Goal: Information Seeking & Learning: Check status

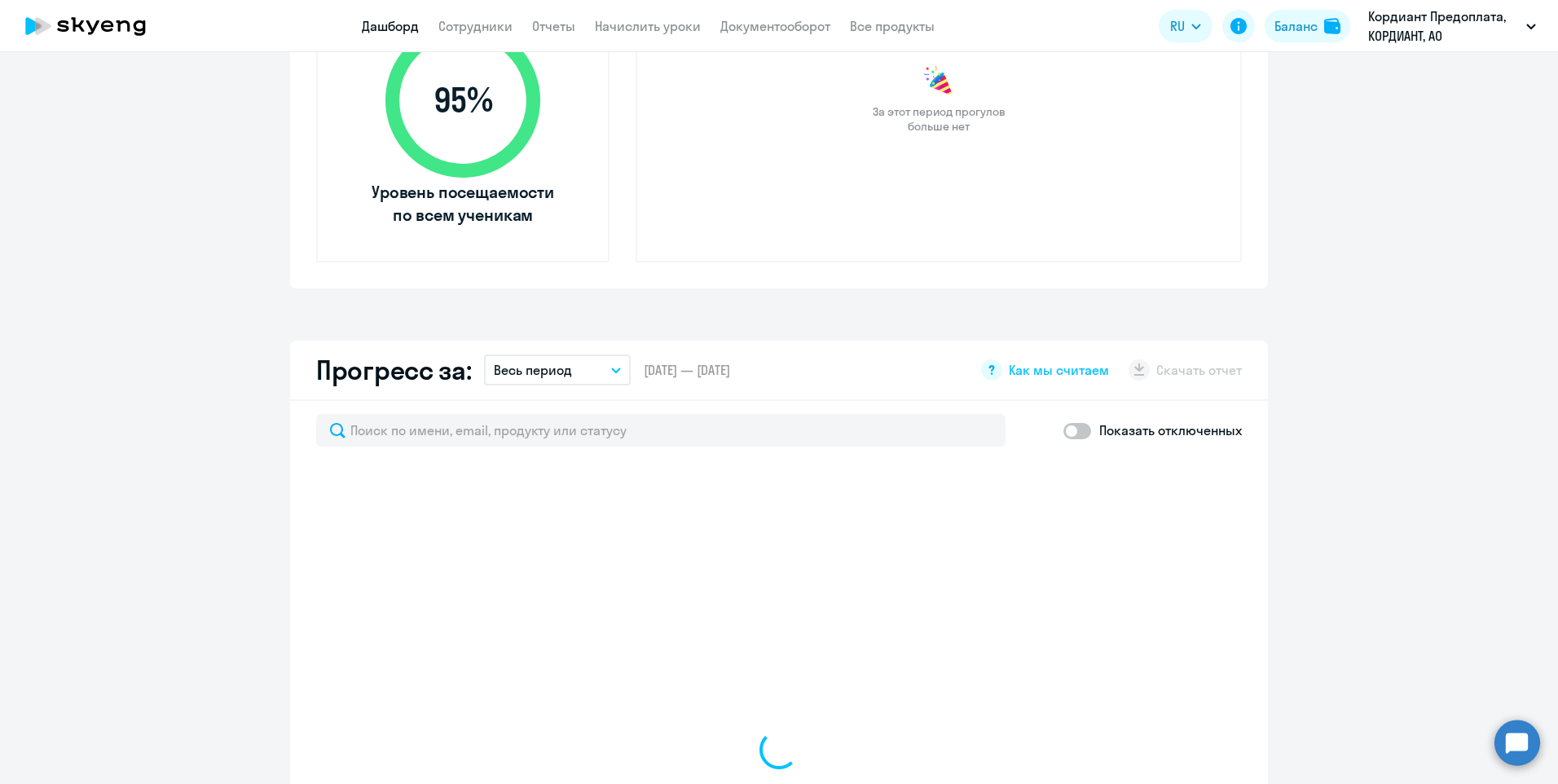
scroll to position [734, 0]
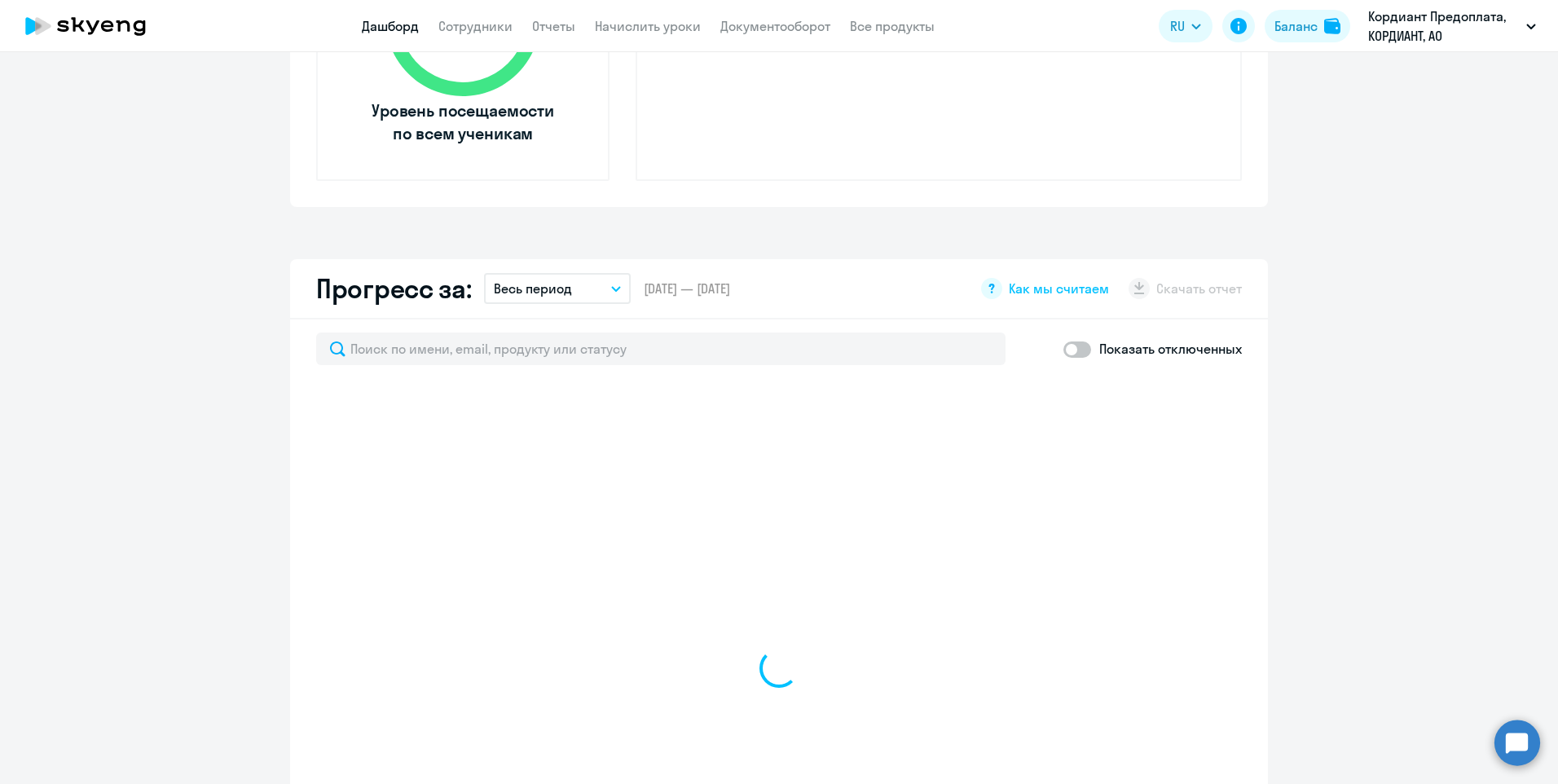
select select "30"
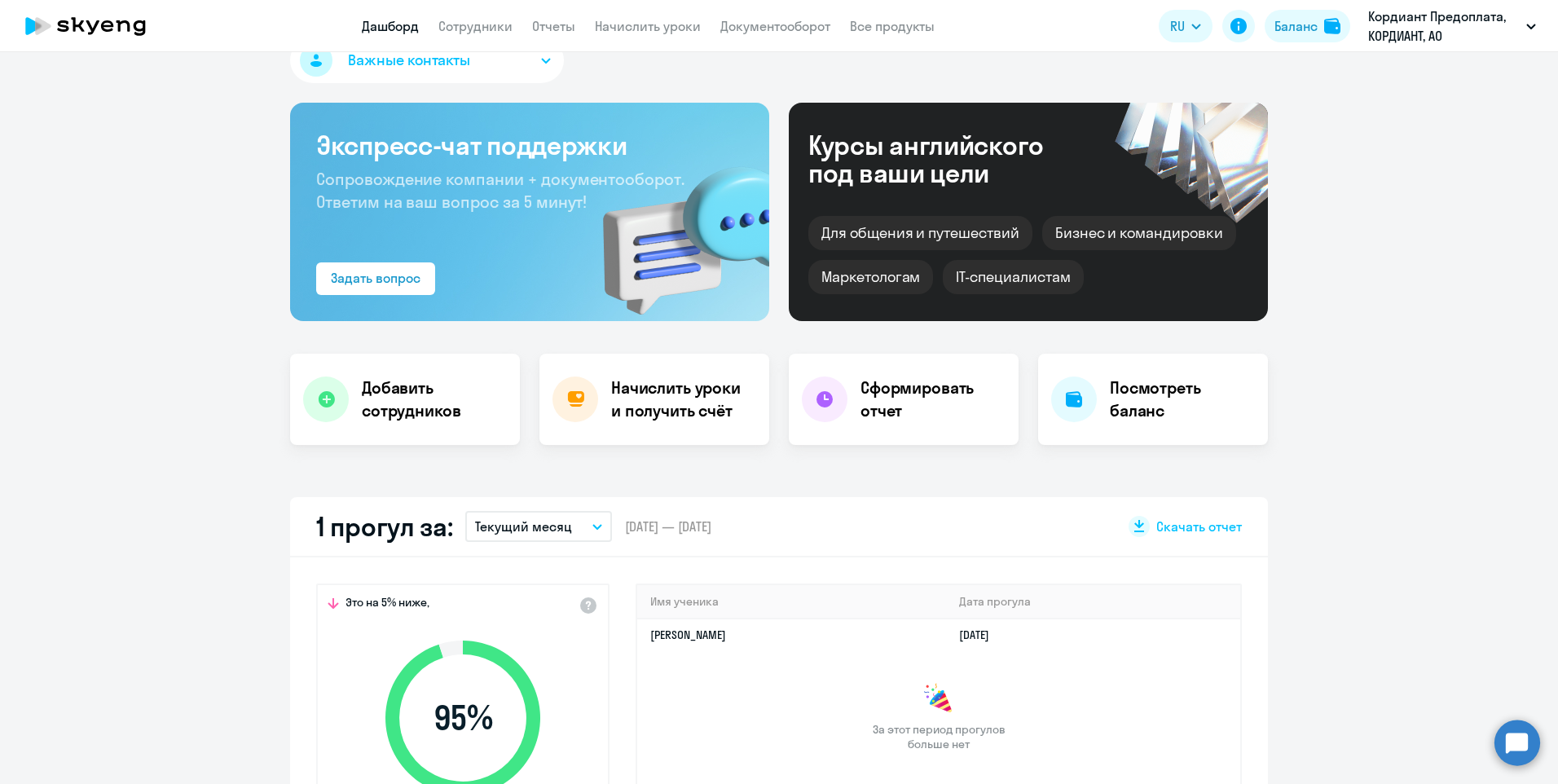
scroll to position [0, 0]
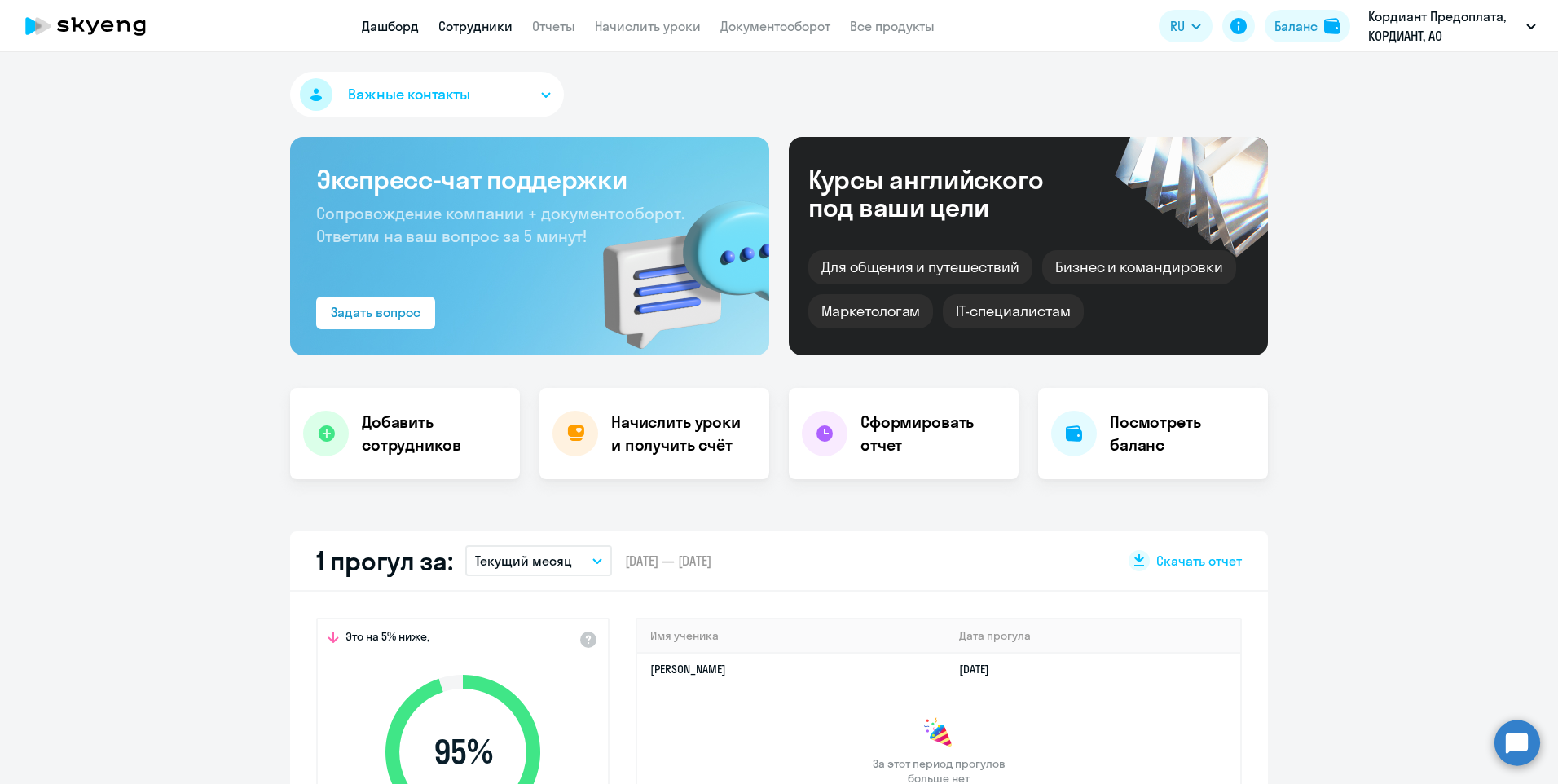
click at [492, 26] on link "Сотрудники" at bounding box center [475, 26] width 74 height 16
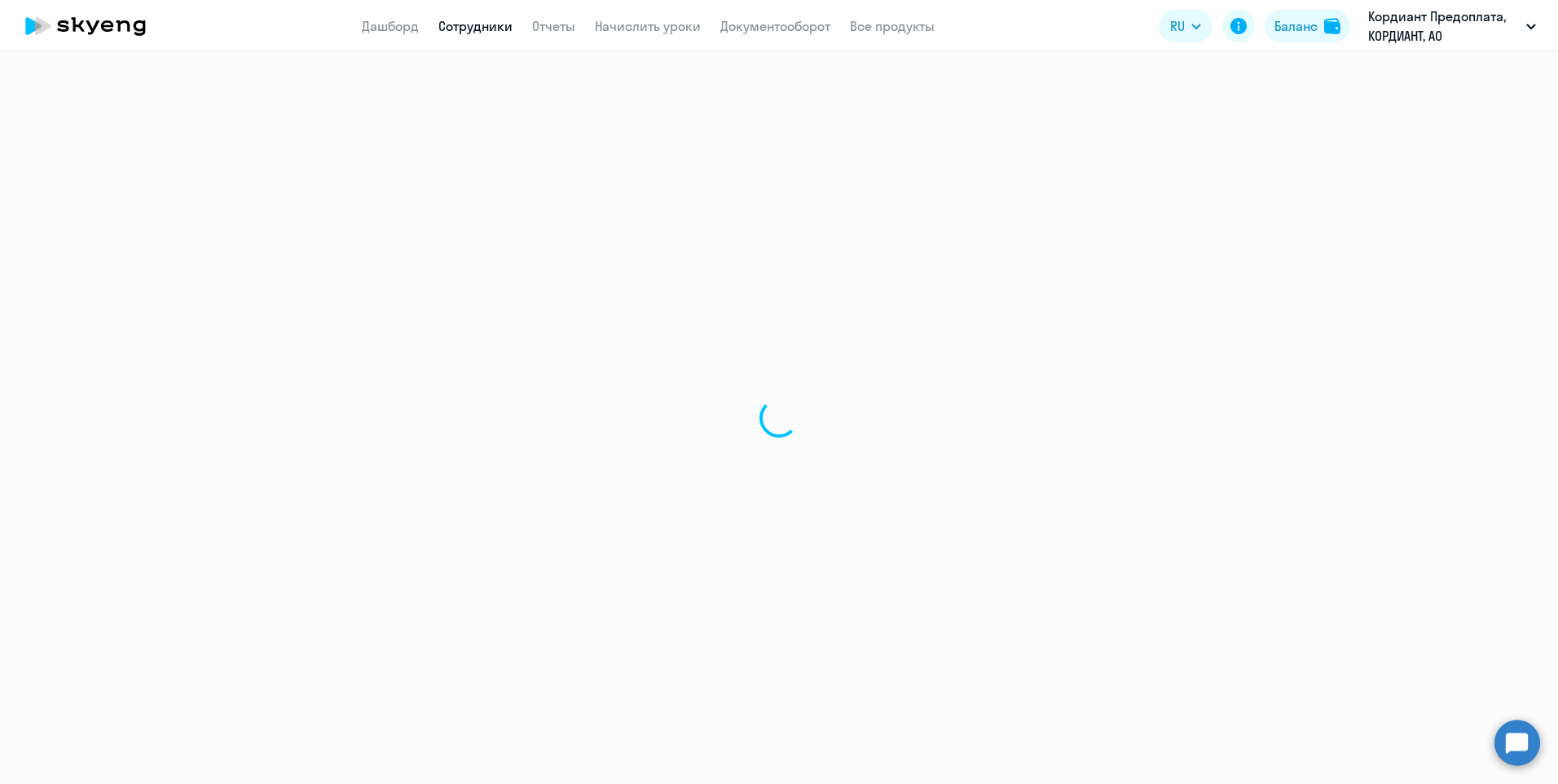
select select "30"
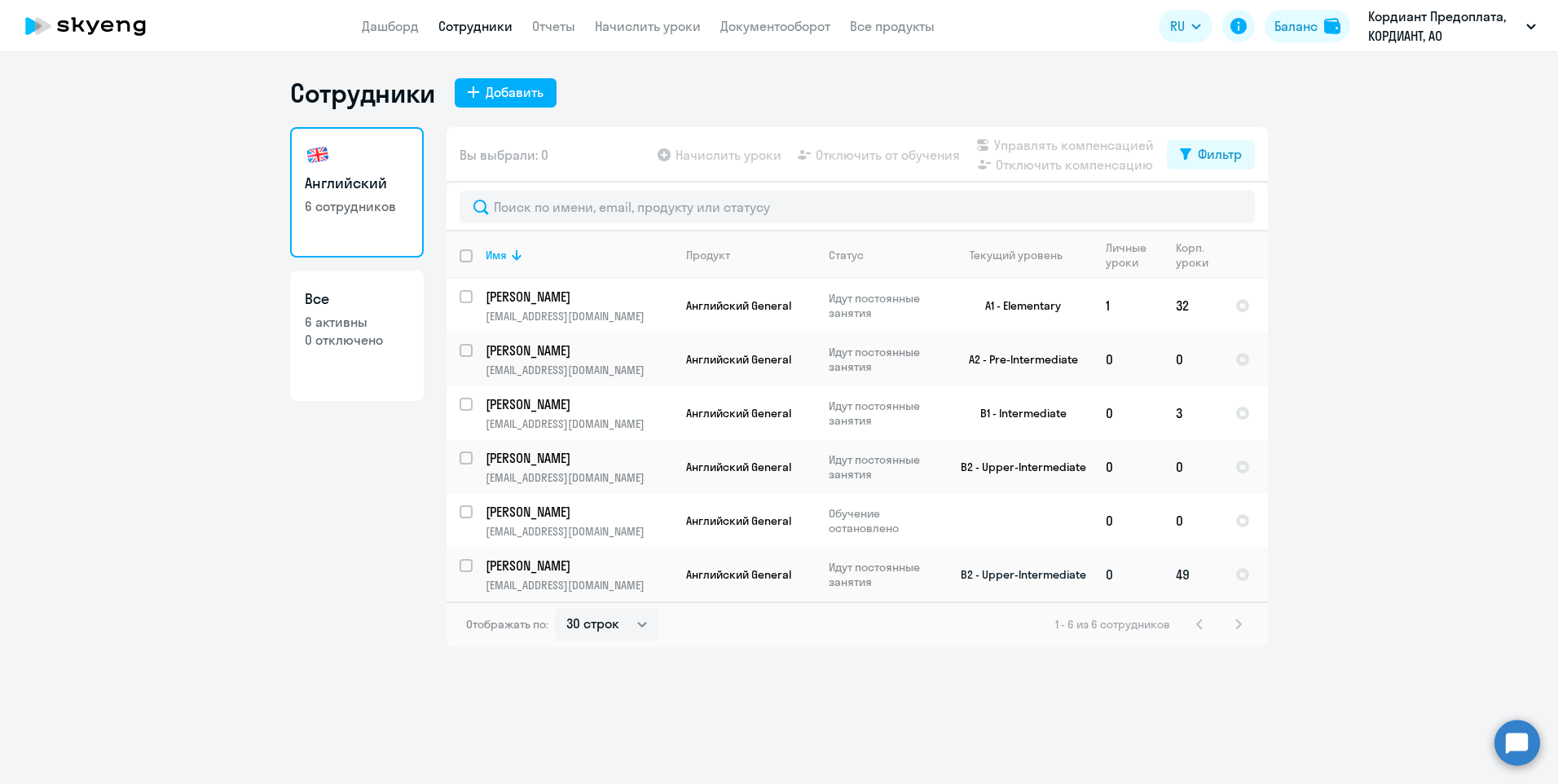
click at [545, 567] on p "[PERSON_NAME]" at bounding box center [578, 566] width 185 height 18
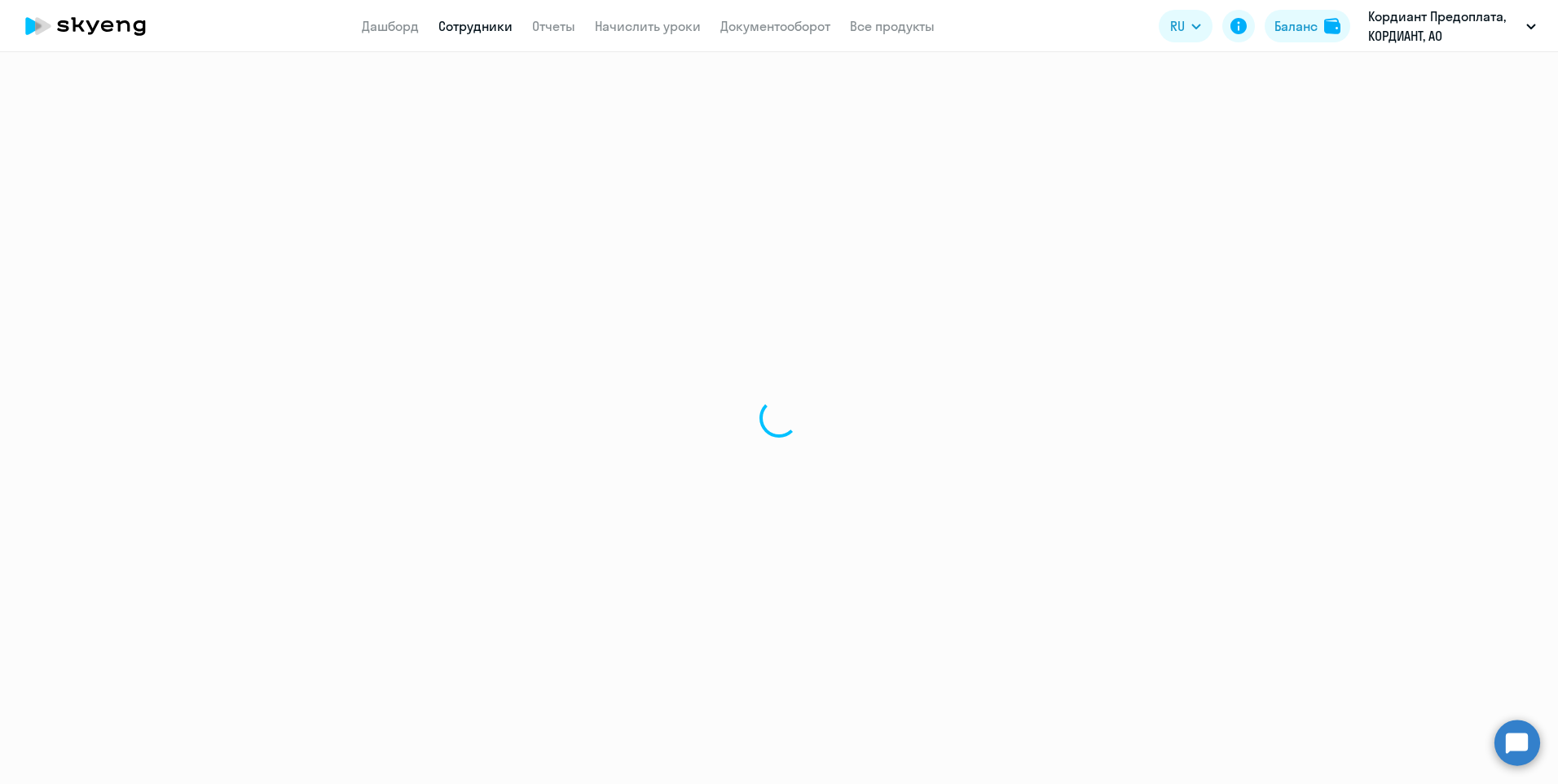
select select "english"
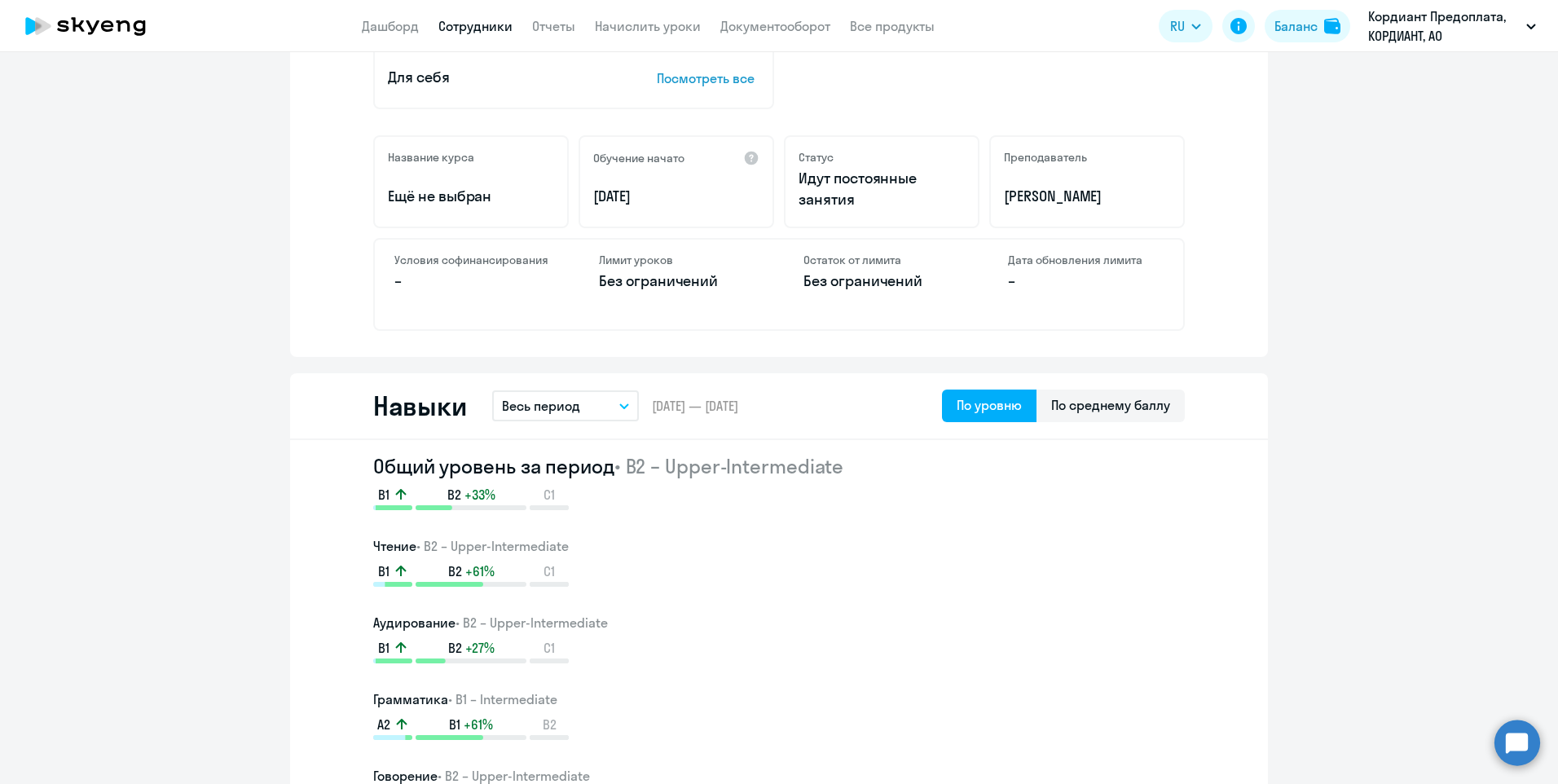
scroll to position [489, 0]
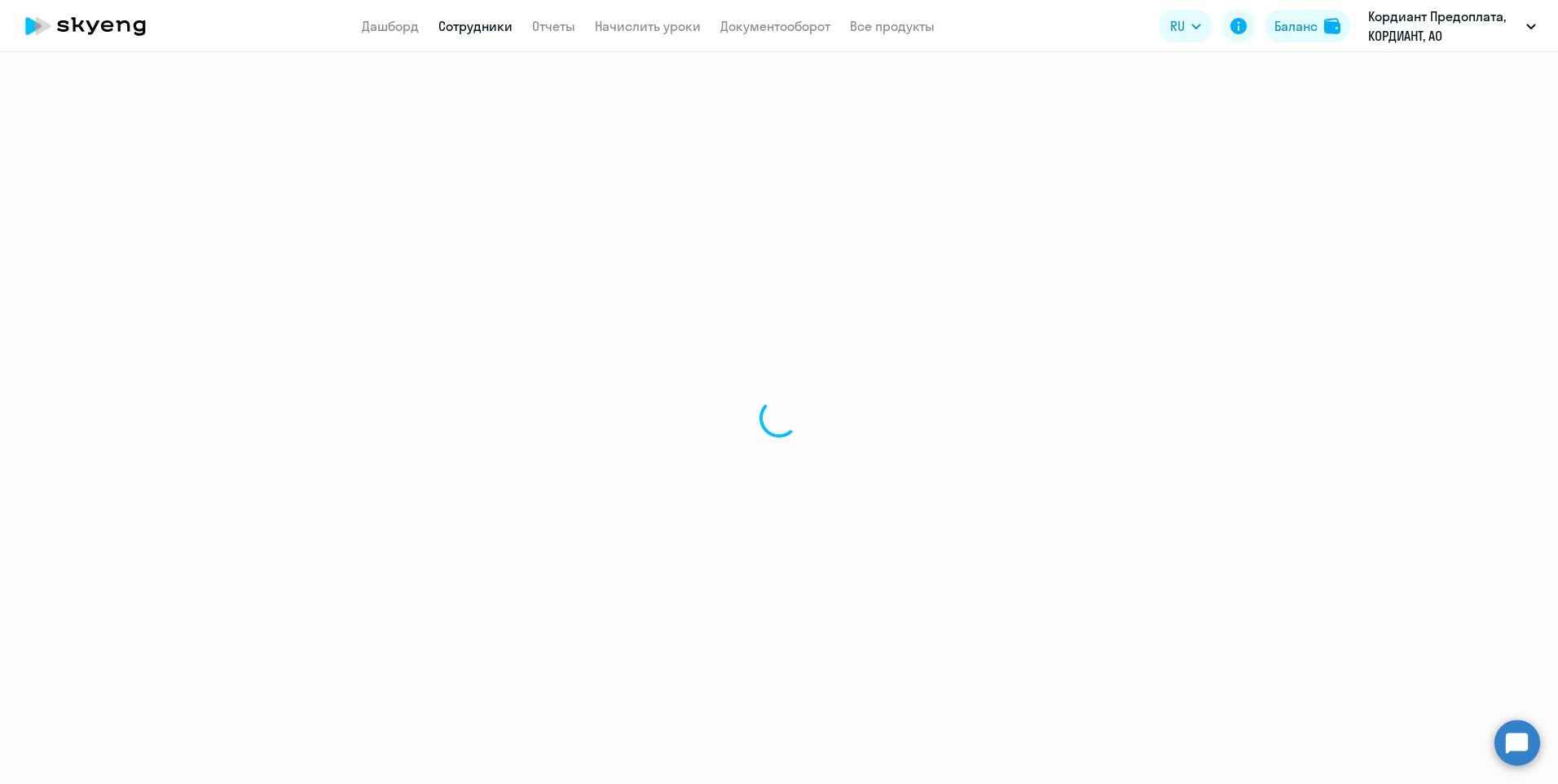
select select "30"
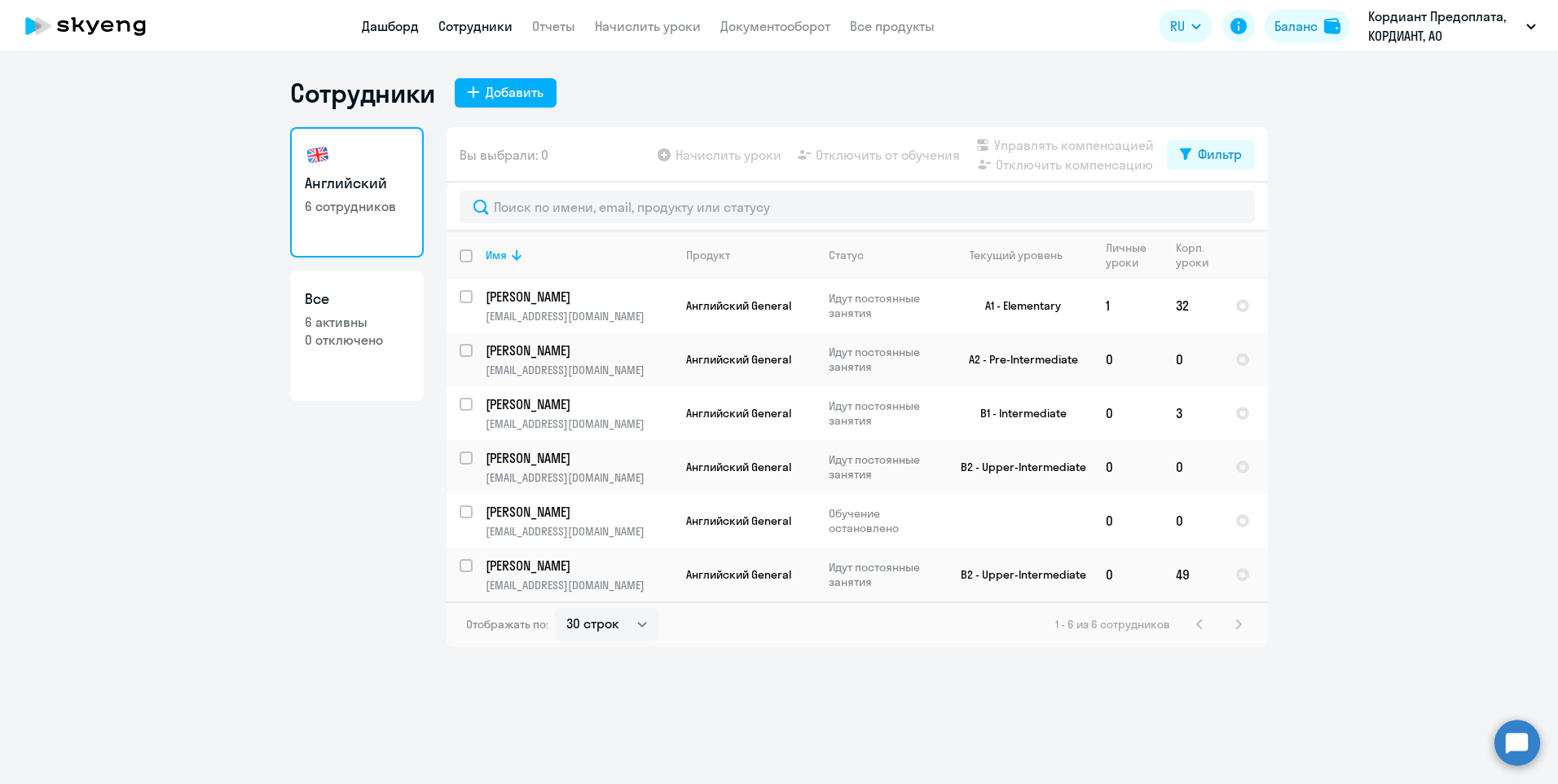
click at [380, 28] on link "Дашборд" at bounding box center [390, 26] width 57 height 16
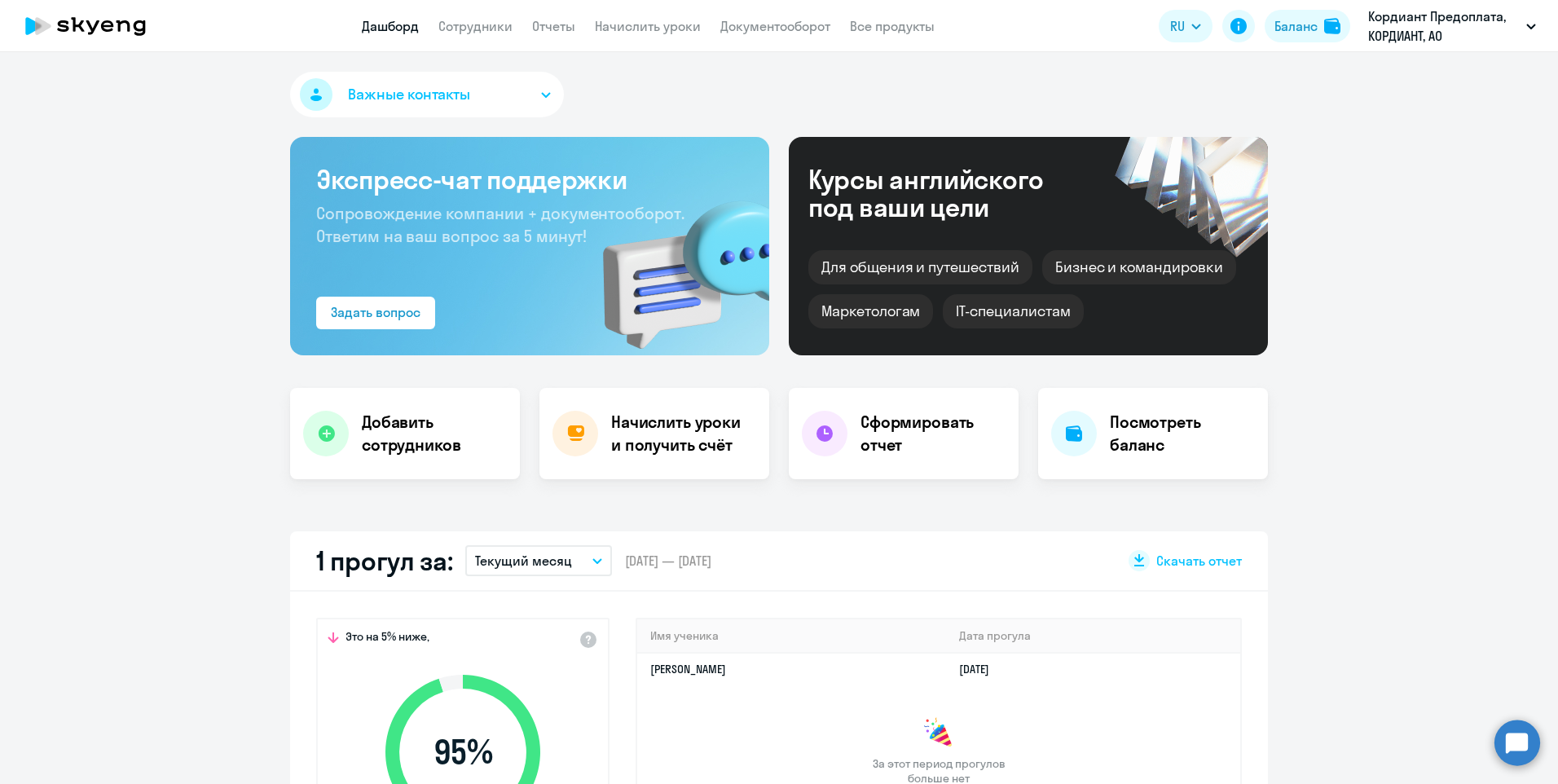
select select "30"
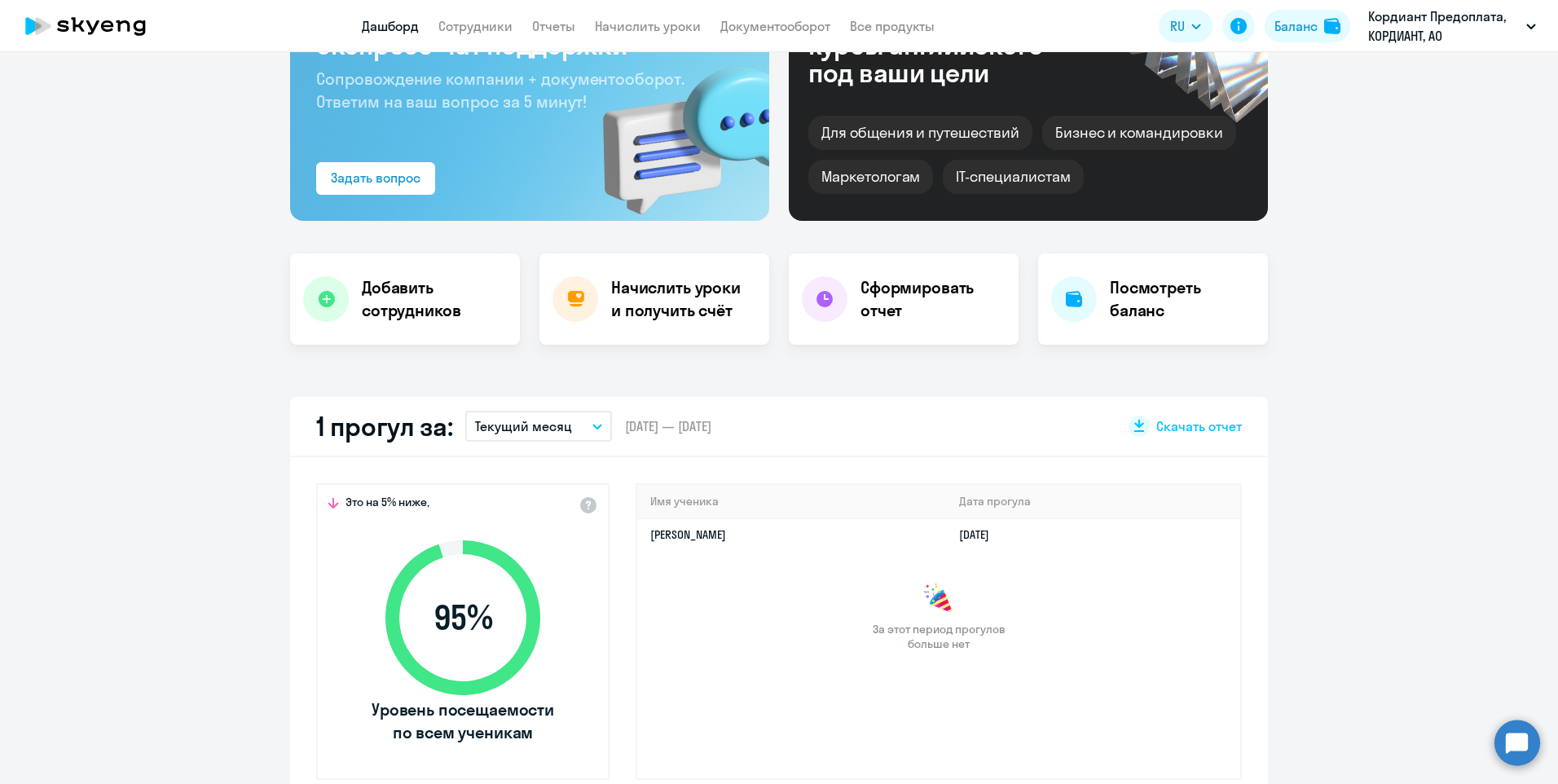
scroll to position [163, 0]
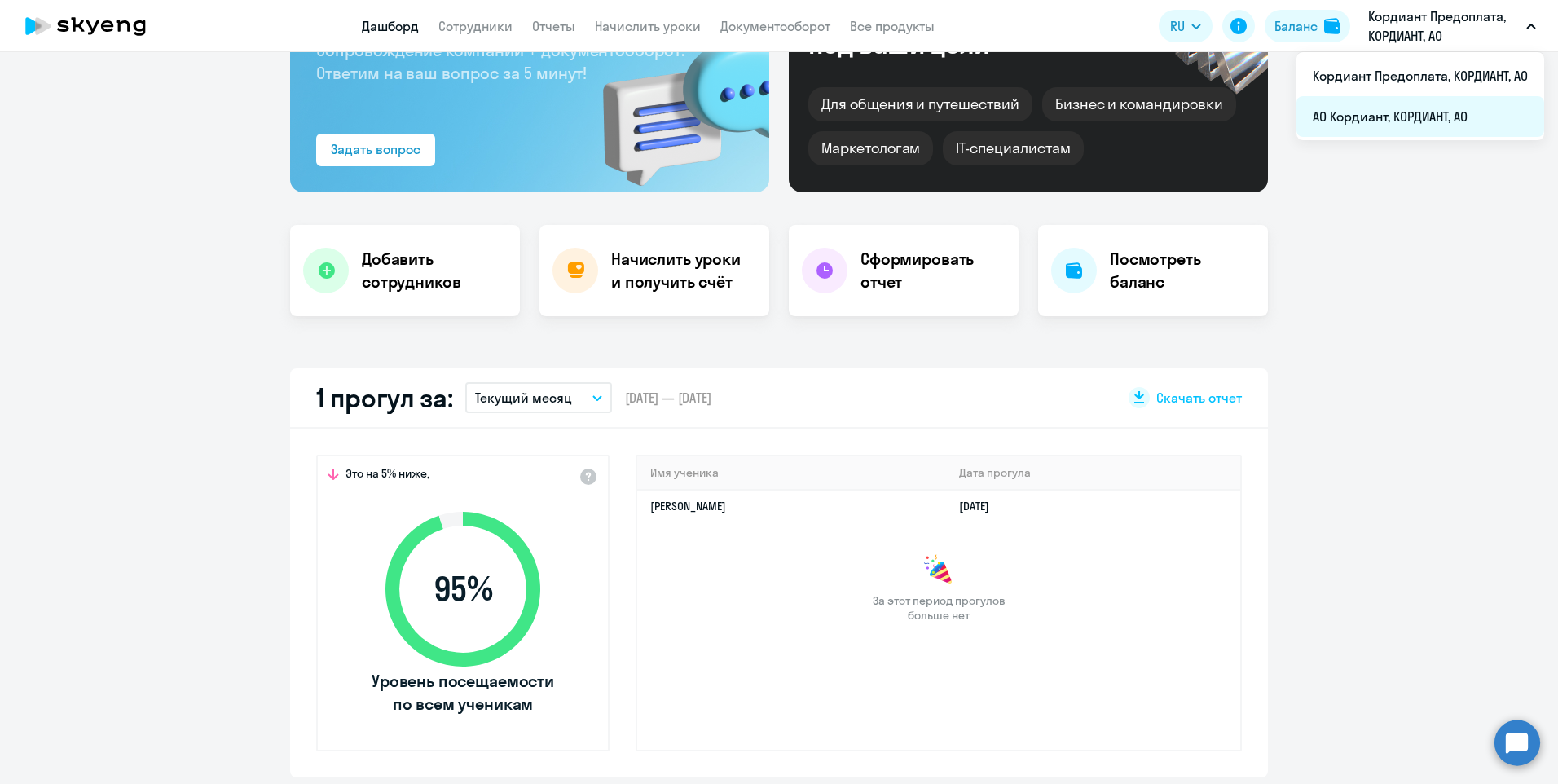
click at [1436, 117] on li "АО Кордиант, КОРДИАНТ, АО" at bounding box center [1420, 116] width 248 height 41
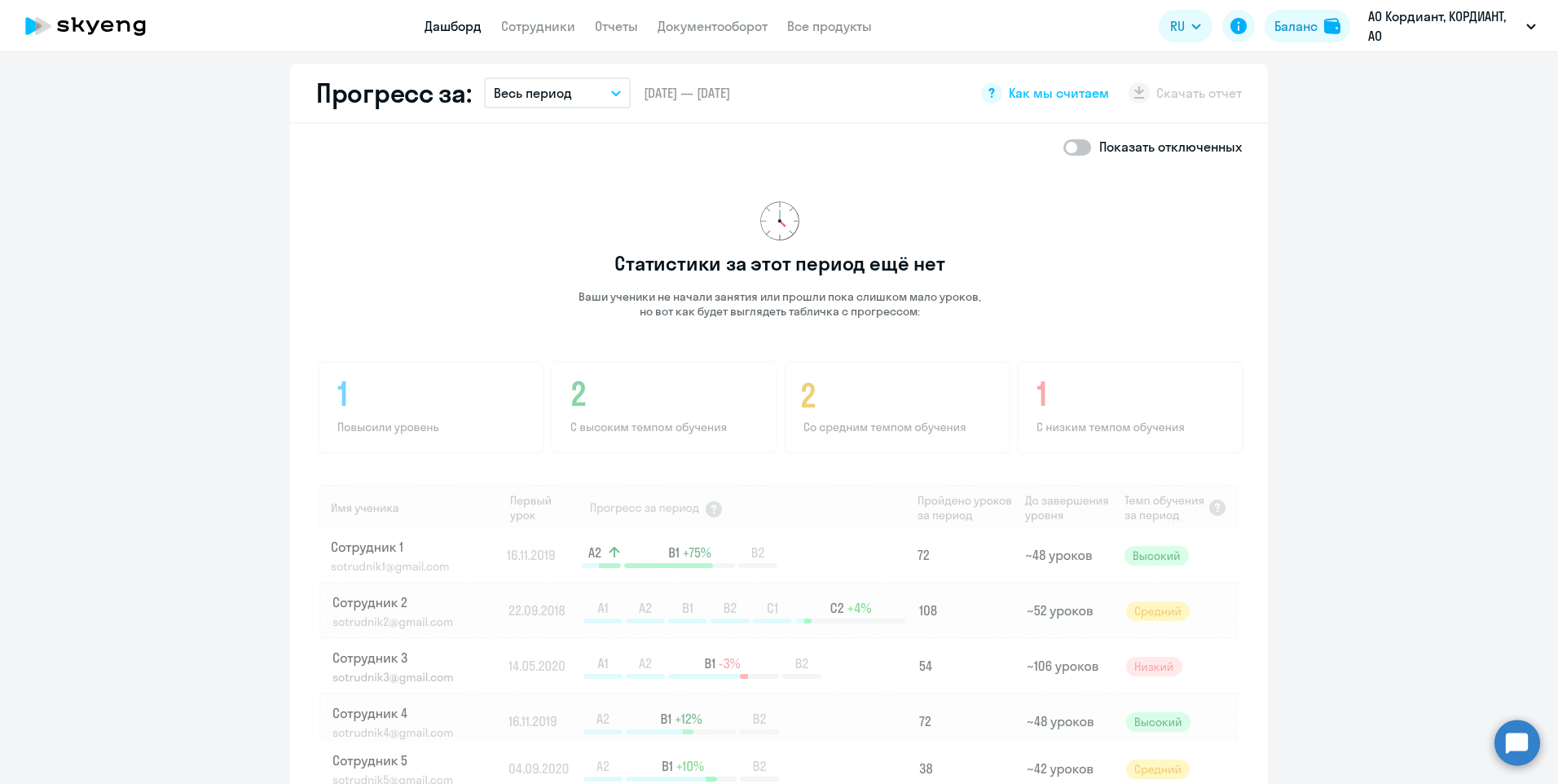
scroll to position [851, 0]
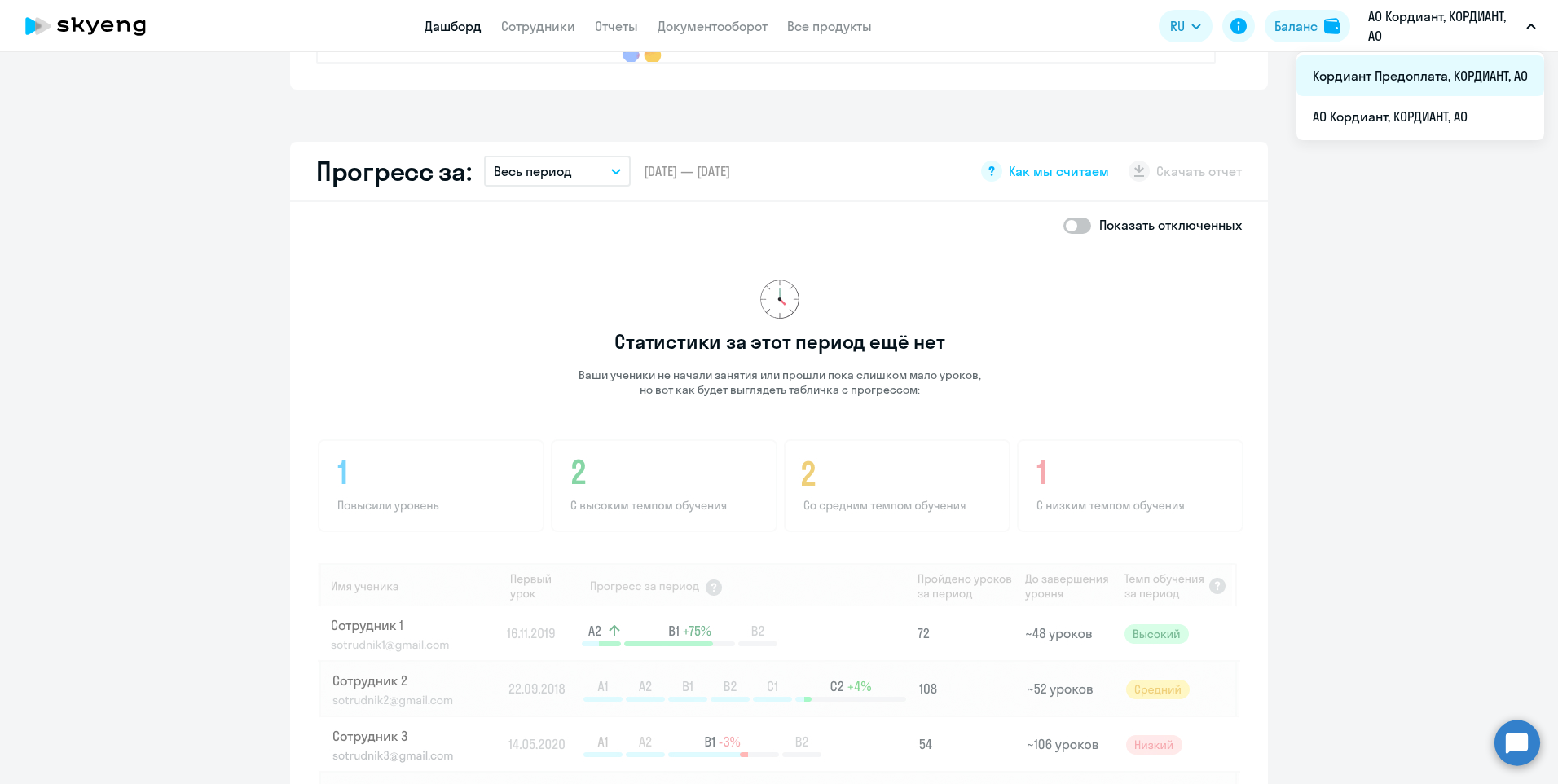
click at [1438, 75] on li "Кордиант Предоплата, КОРДИАНТ, АО" at bounding box center [1420, 76] width 248 height 41
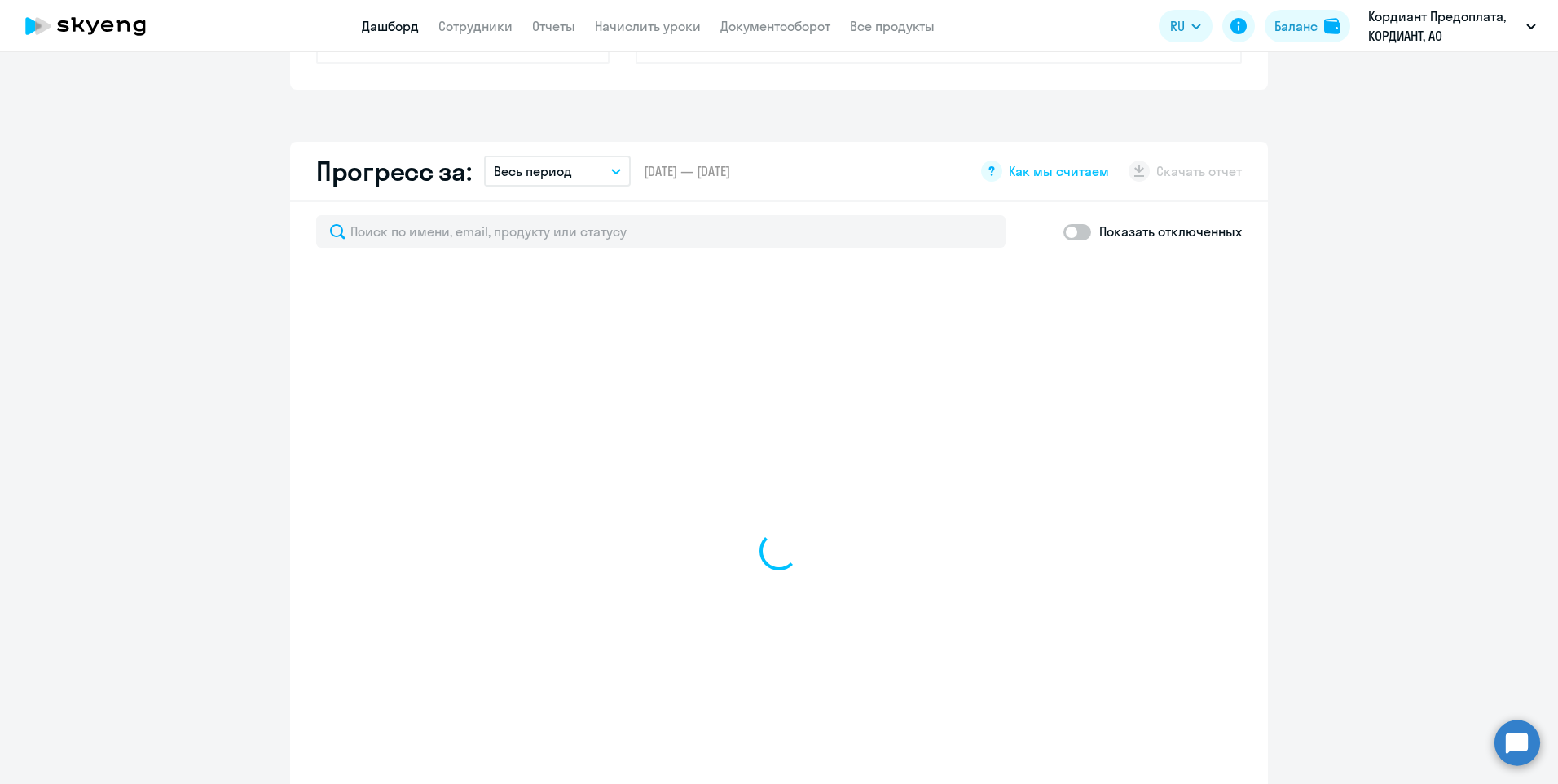
select select "30"
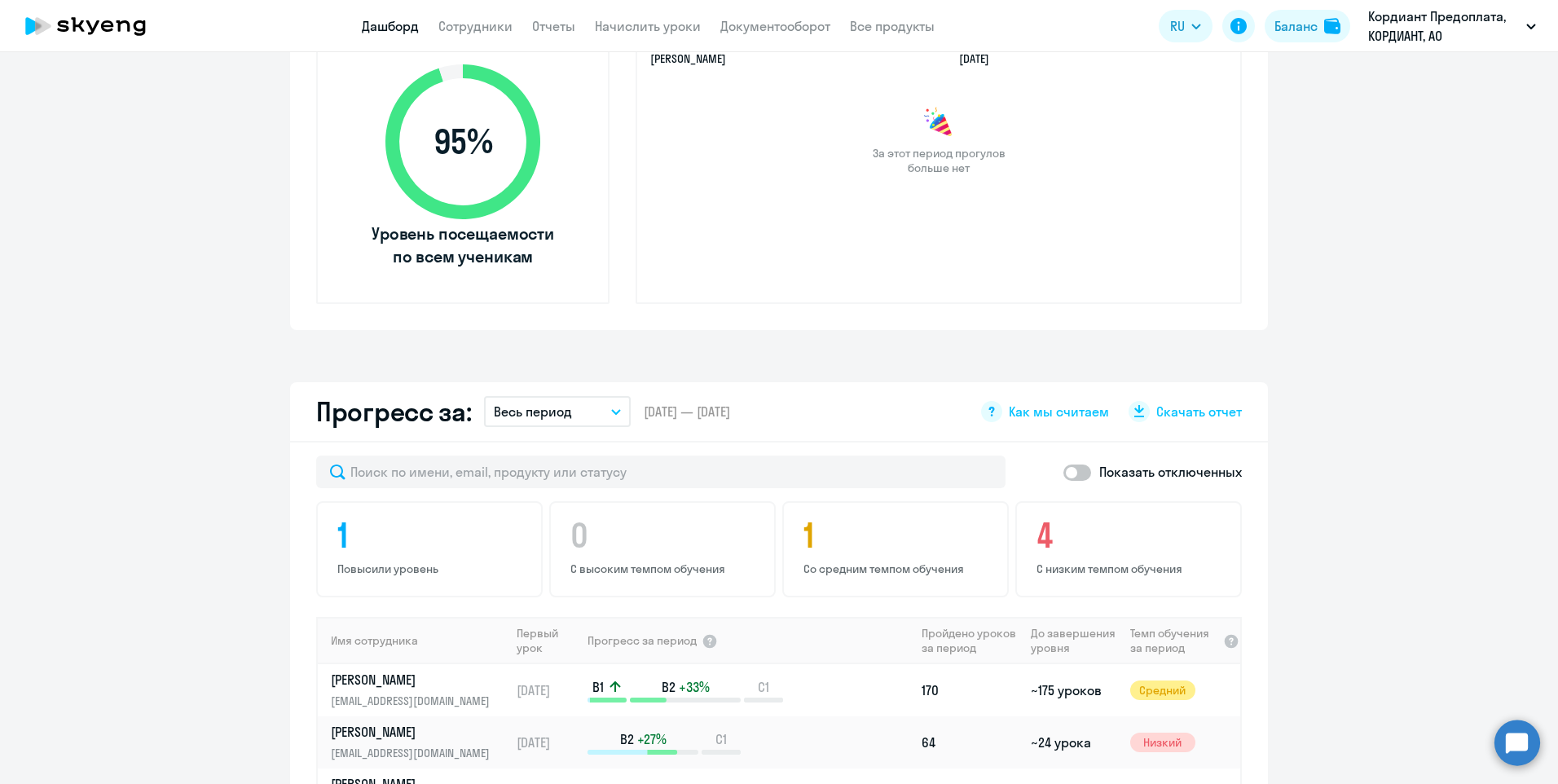
scroll to position [606, 0]
